Goal: Browse casually: Explore the website without a specific task or goal

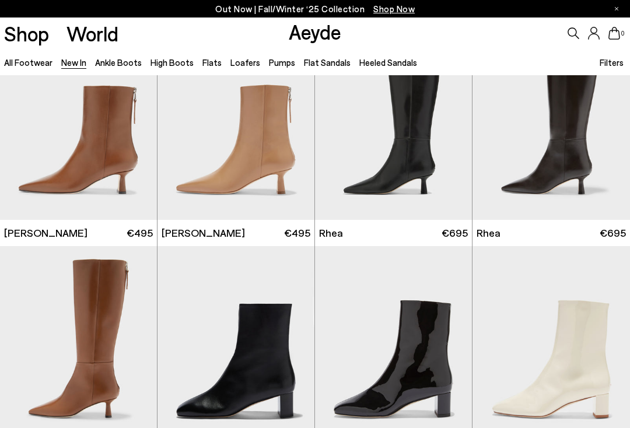
scroll to position [1823, 0]
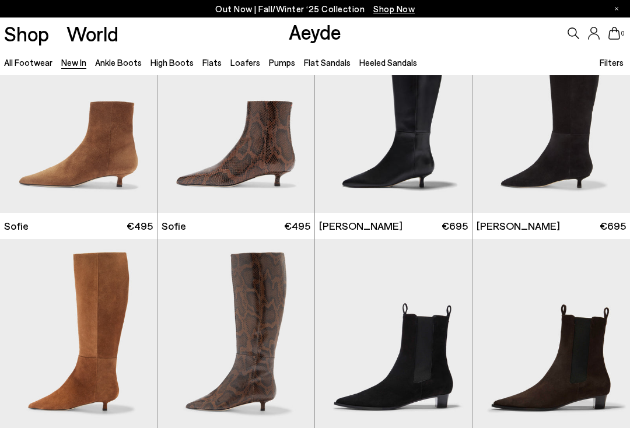
scroll to position [2984, 0]
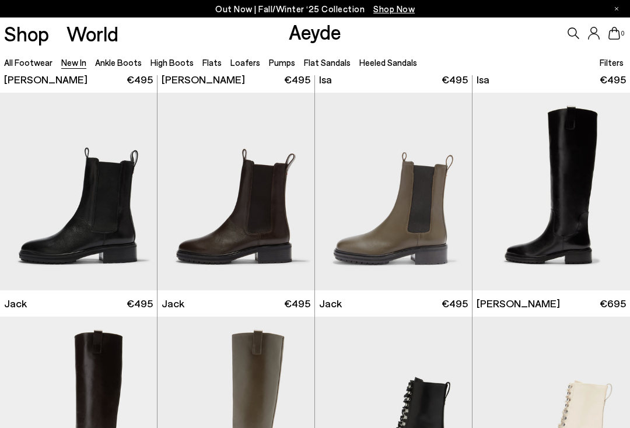
scroll to position [4521, 0]
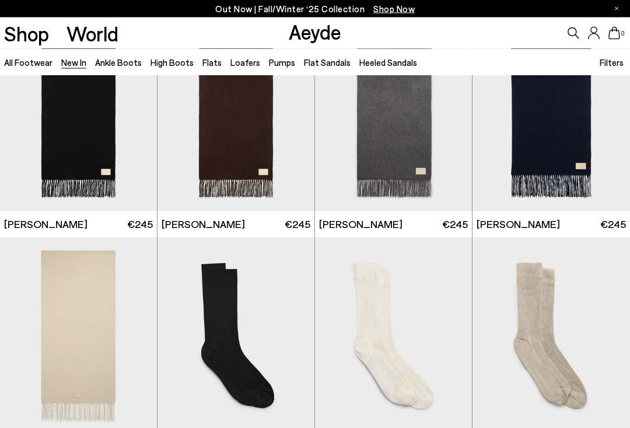
scroll to position [5667, 0]
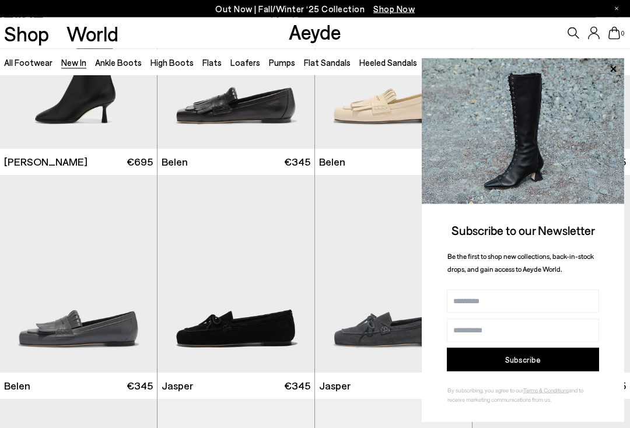
scroll to position [7957, 0]
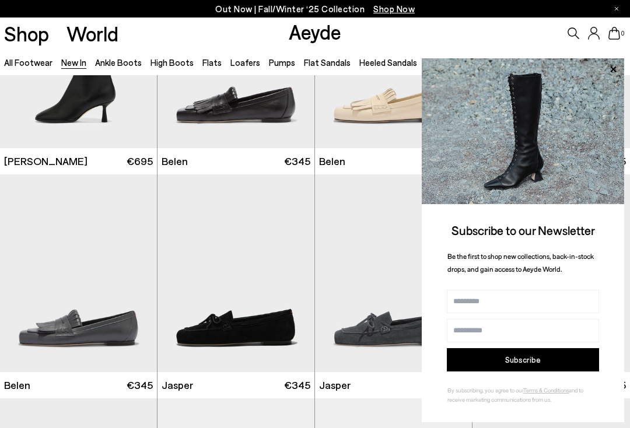
click at [518, 313] on input "Name" at bounding box center [523, 301] width 152 height 23
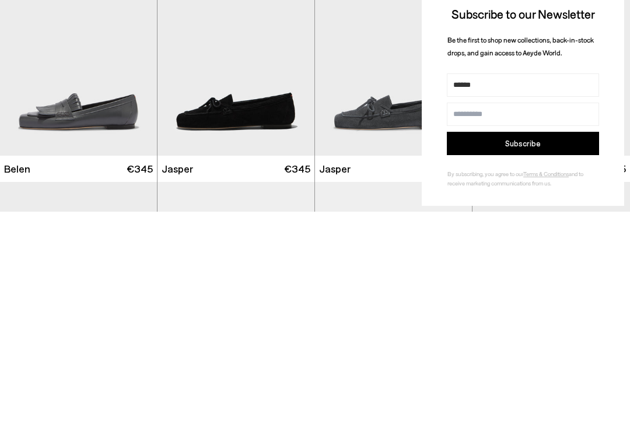
type input "******"
type input "**********"
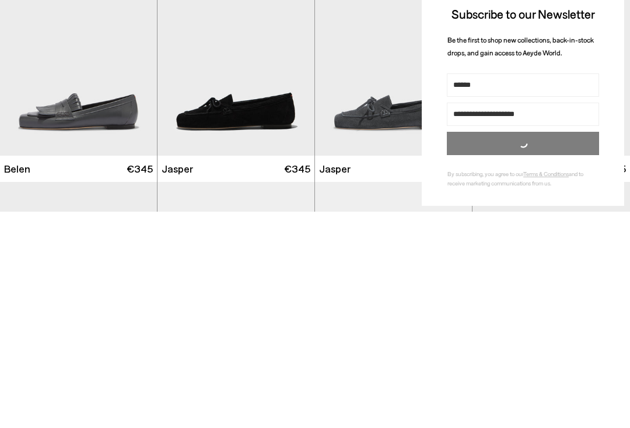
scroll to position [8174, 0]
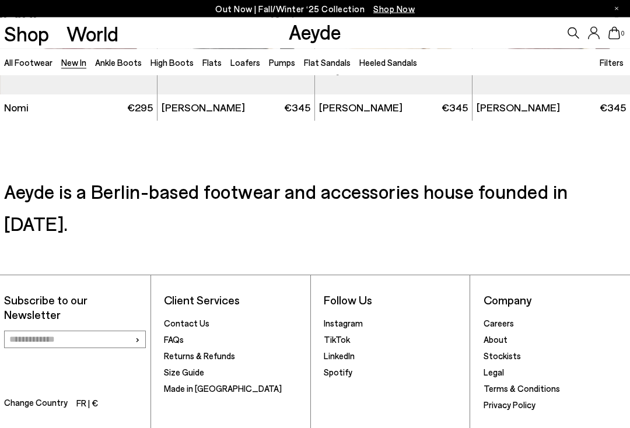
scroll to position [9577, 0]
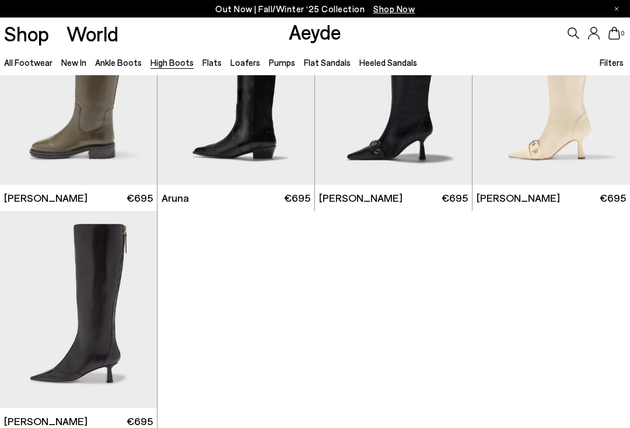
scroll to position [2101, 0]
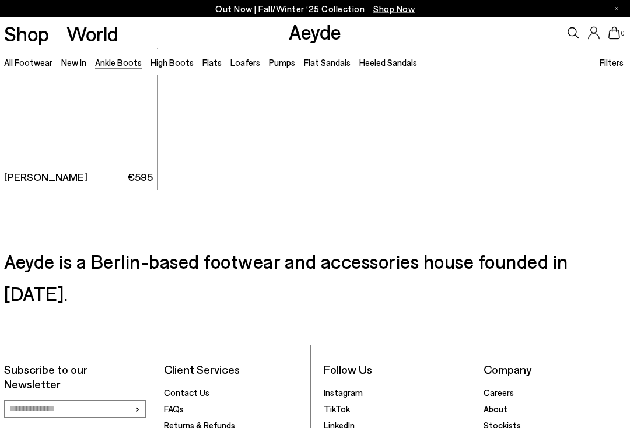
scroll to position [4807, 0]
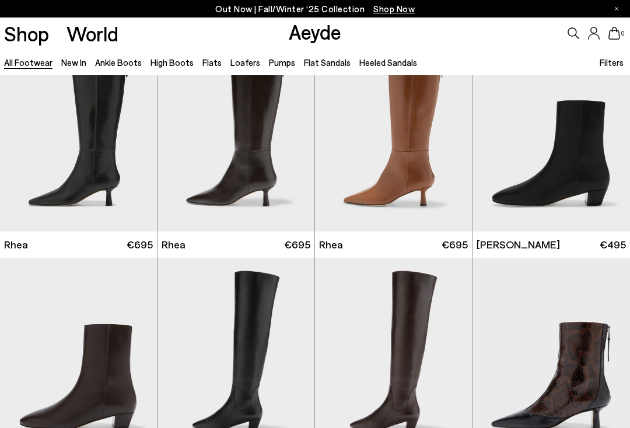
scroll to position [1861, 0]
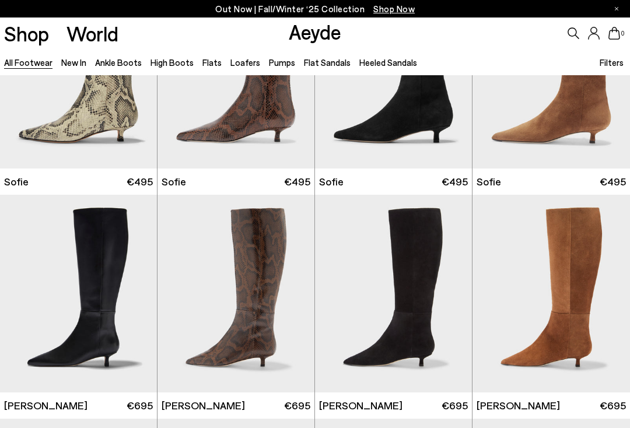
scroll to position [3132, 0]
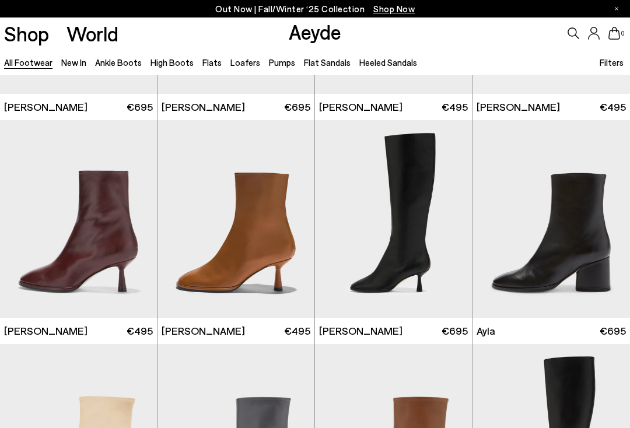
scroll to position [4444, 0]
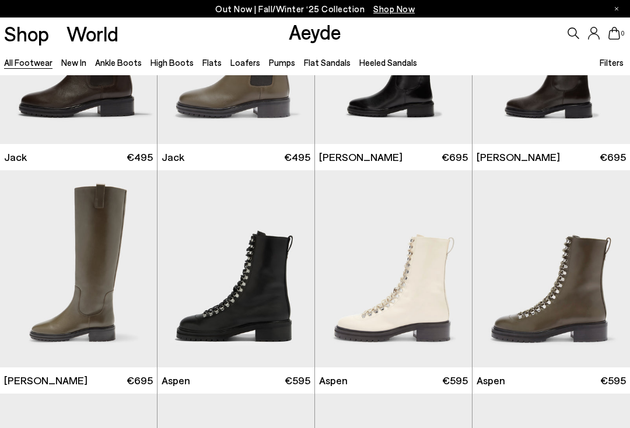
scroll to position [5727, 0]
